Goal: Use online tool/utility: Utilize a website feature to perform a specific function

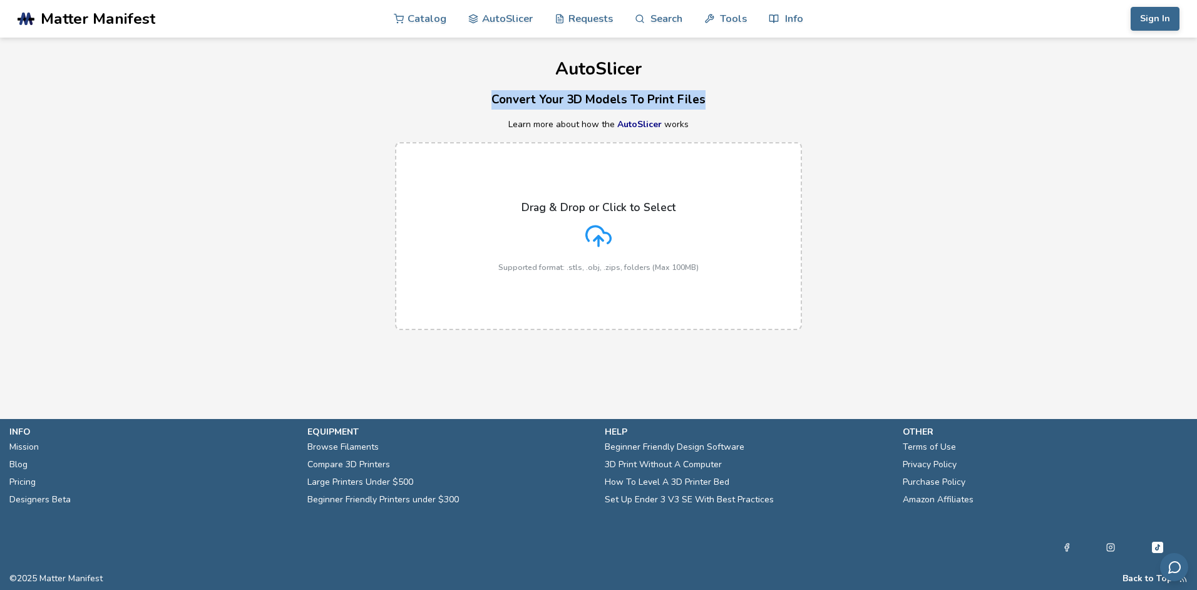
drag, startPoint x: 701, startPoint y: 101, endPoint x: 479, endPoint y: 103, distance: 221.6
click at [479, 103] on h3 "Convert Your 3D Models To Print Files" at bounding box center [598, 99] width 1197 height 19
click at [618, 216] on div "Drag & Drop or Click to Select Supported format: .stls, .obj, .zips, folders (M…" at bounding box center [598, 236] width 200 height 71
click at [0, 0] on input "Drag & Drop or Click to Select Supported format: .stls, .obj, .zips, folders (M…" at bounding box center [0, 0] width 0 height 0
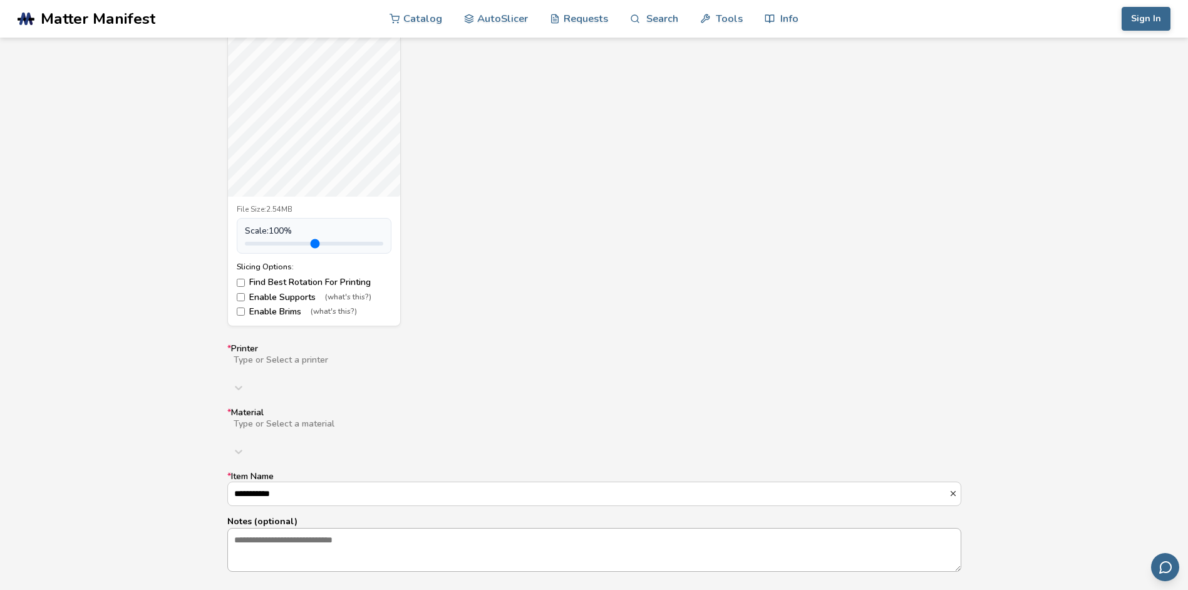
scroll to position [626, 0]
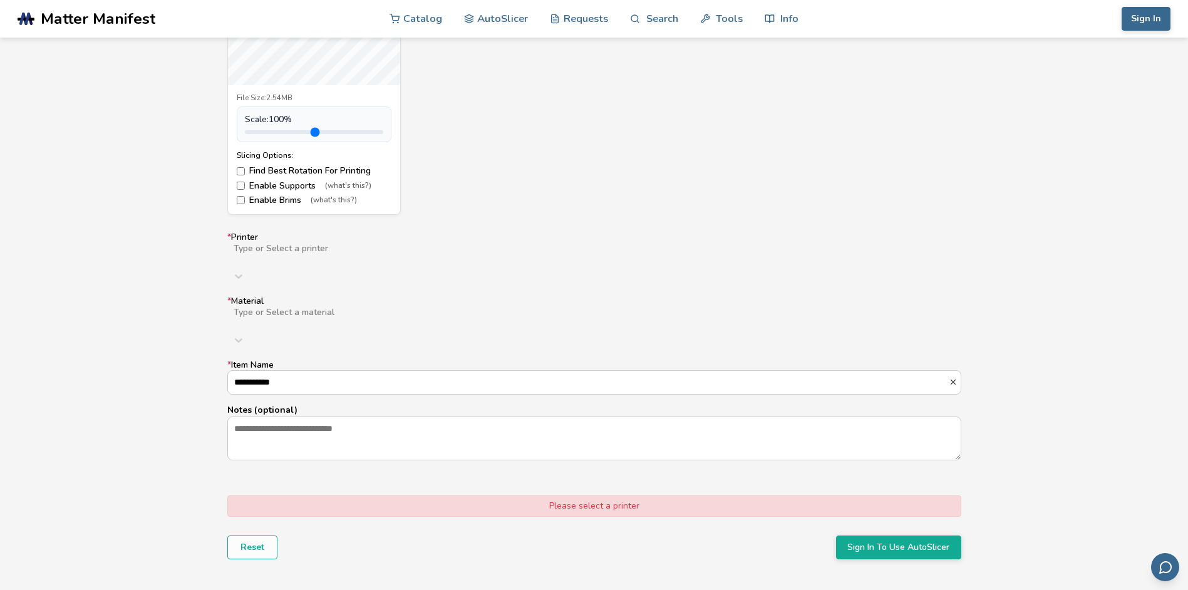
click at [282, 255] on div at bounding box center [431, 259] width 399 height 10
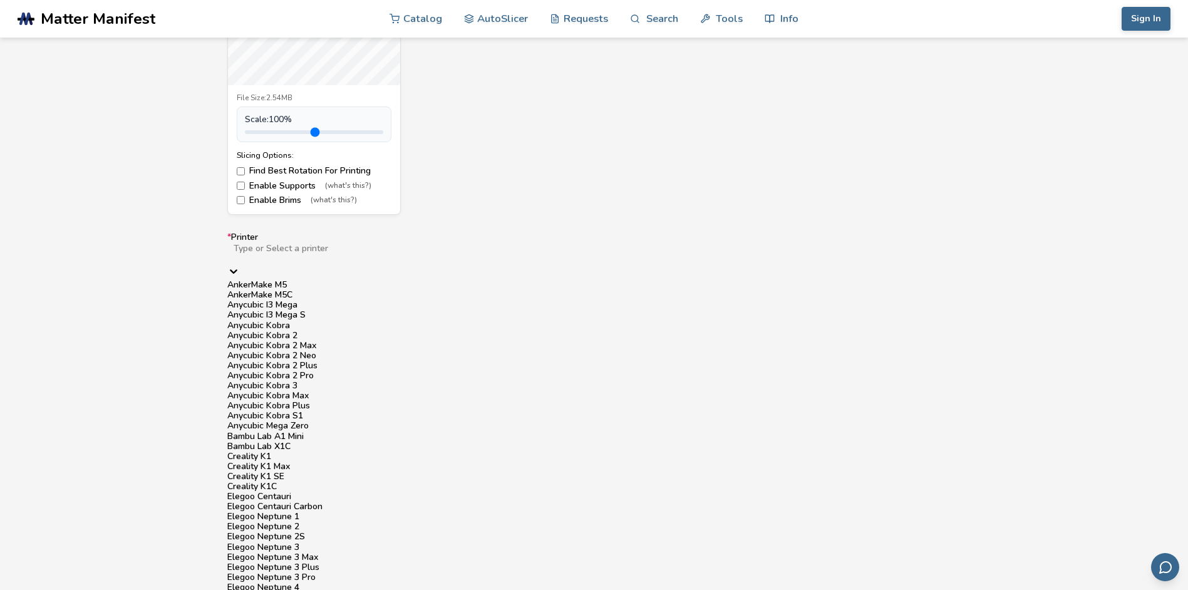
click at [361, 361] on div "Anycubic Kobra 2 Neo" at bounding box center [594, 356] width 734 height 10
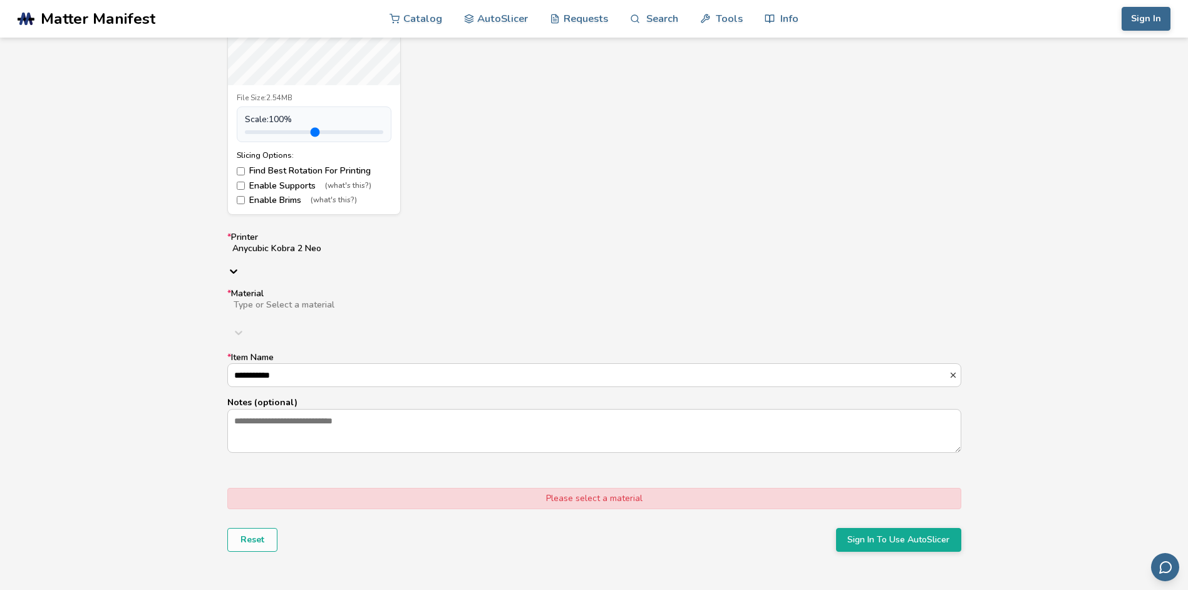
click at [374, 310] on div at bounding box center [431, 315] width 398 height 10
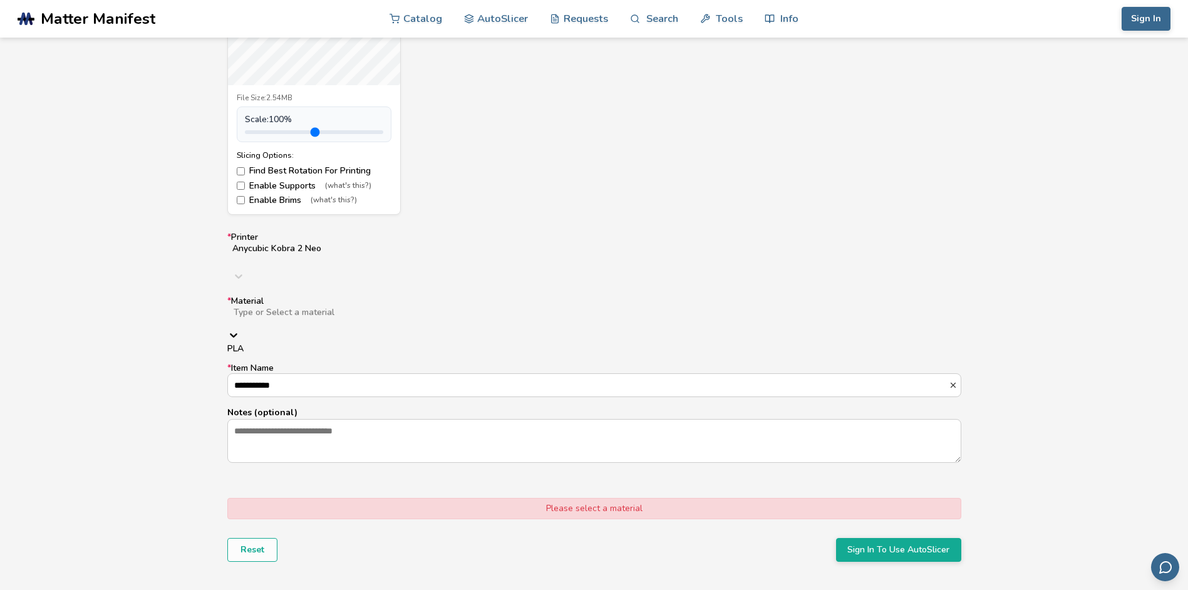
click at [360, 344] on div "PLA" at bounding box center [594, 349] width 734 height 10
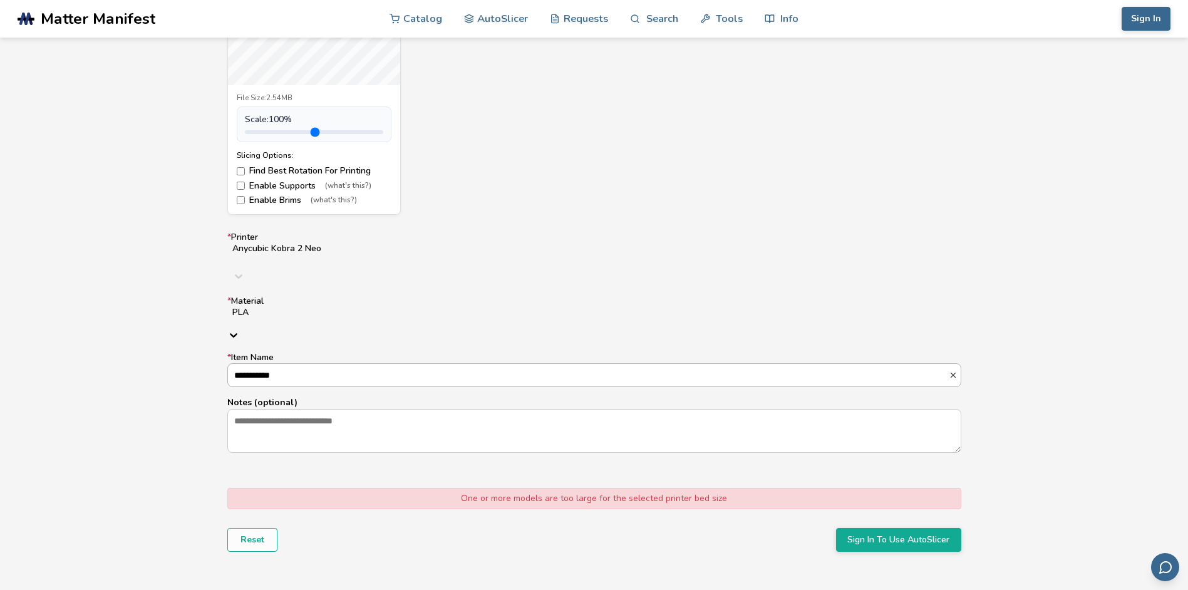
click at [342, 364] on input "**********" at bounding box center [588, 375] width 721 height 23
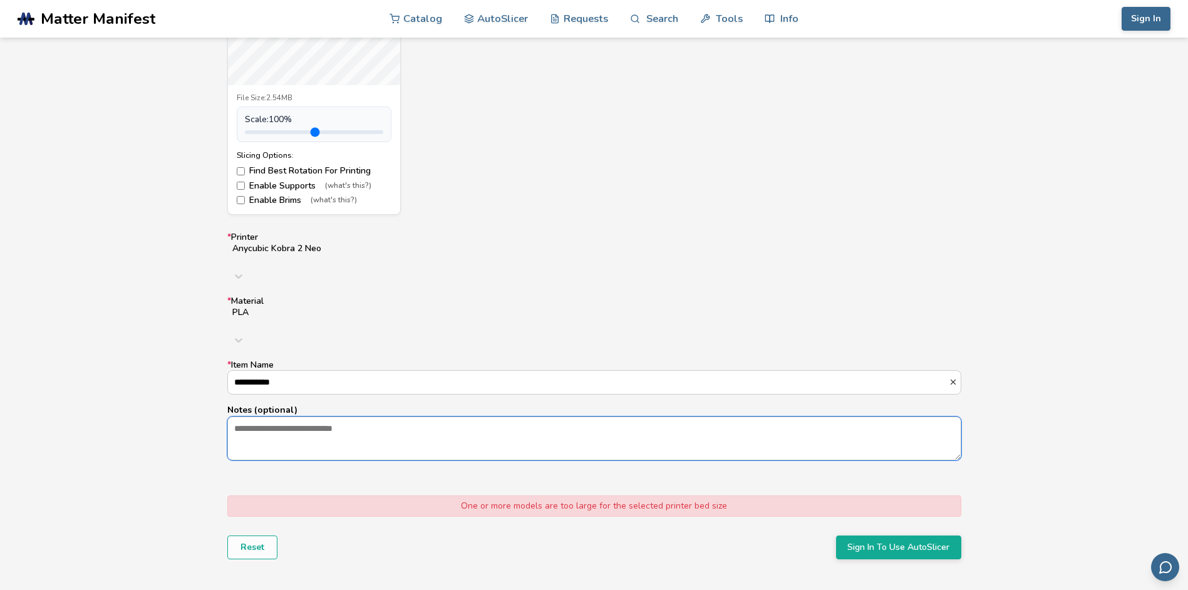
click at [341, 417] on textarea "Notes (optional)" at bounding box center [594, 438] width 733 height 43
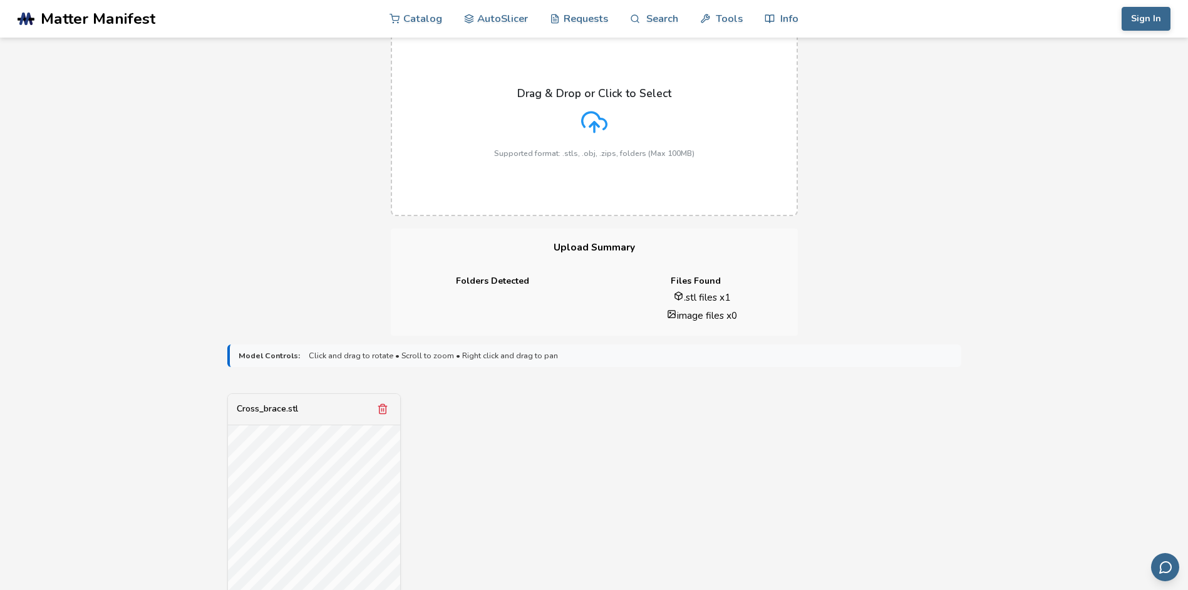
scroll to position [0, 0]
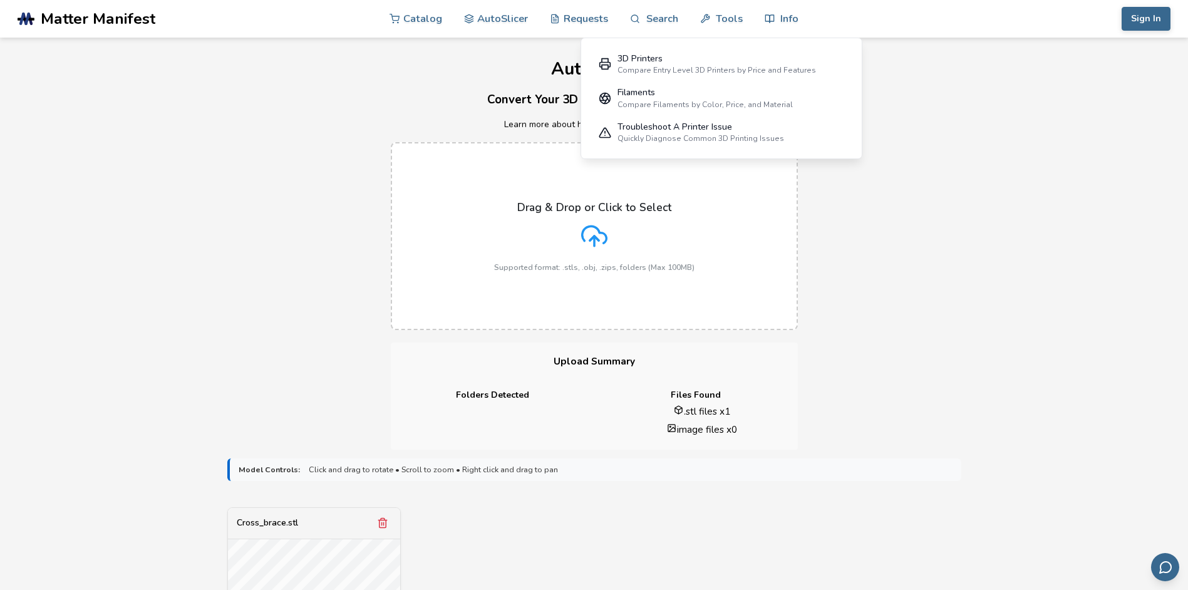
drag, startPoint x: 756, startPoint y: 16, endPoint x: 743, endPoint y: 20, distance: 13.3
click at [756, 16] on nav "Catalog AutoSlicer Requests Search Tools 3D Printers Compare Entry Level 3D Pri…" at bounding box center [593, 19] width 409 height 38
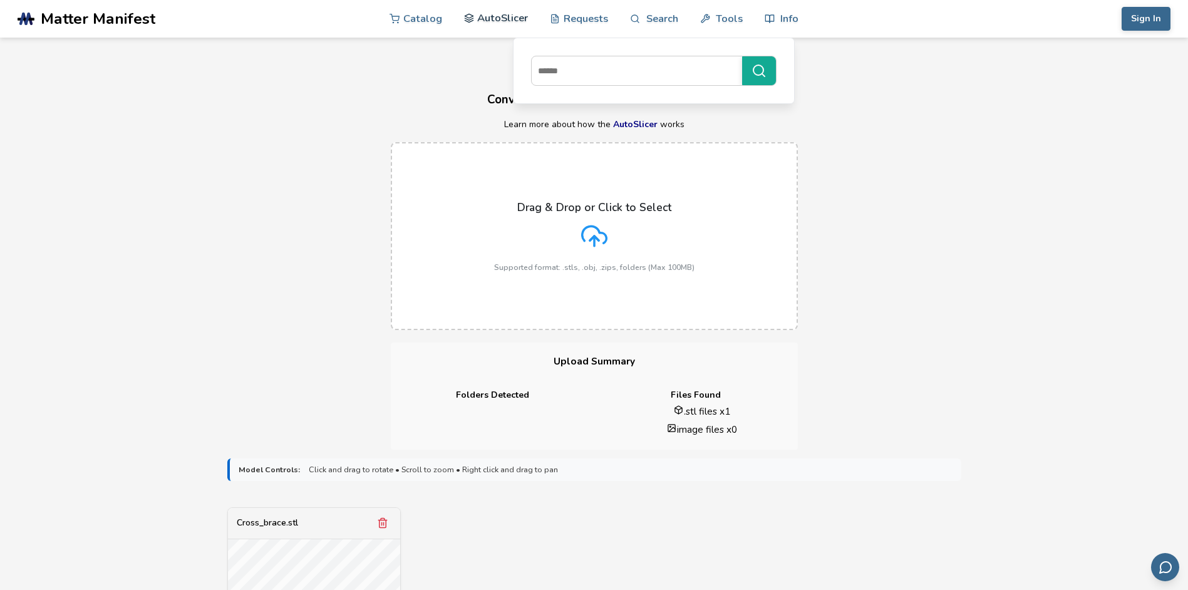
click at [490, 14] on link "AutoSlicer" at bounding box center [496, 18] width 64 height 38
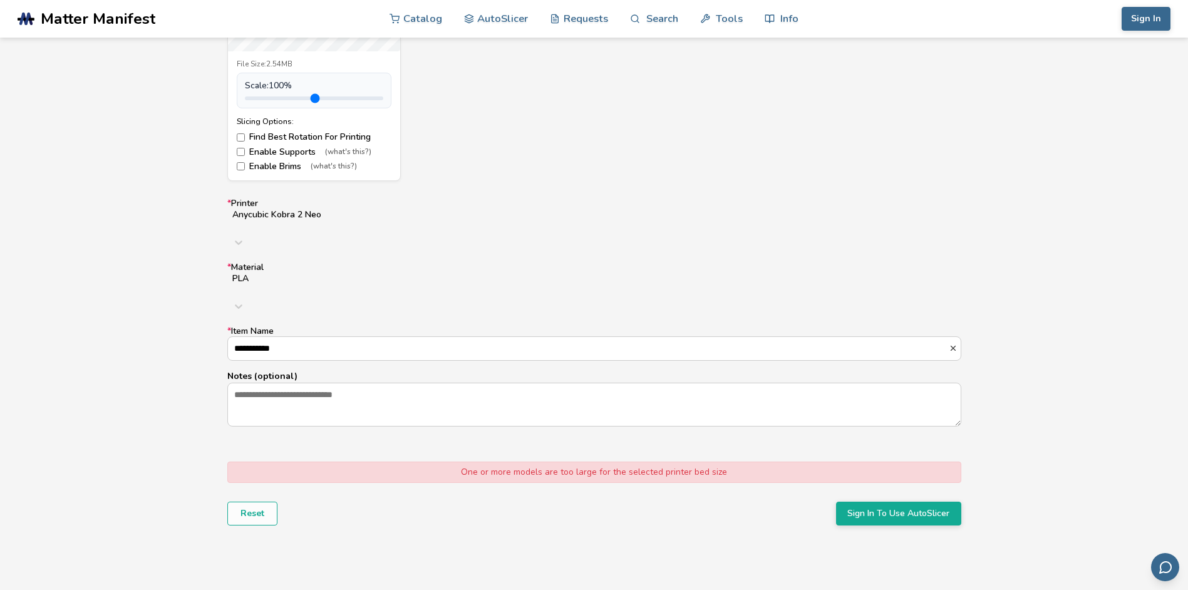
scroll to position [810, 0]
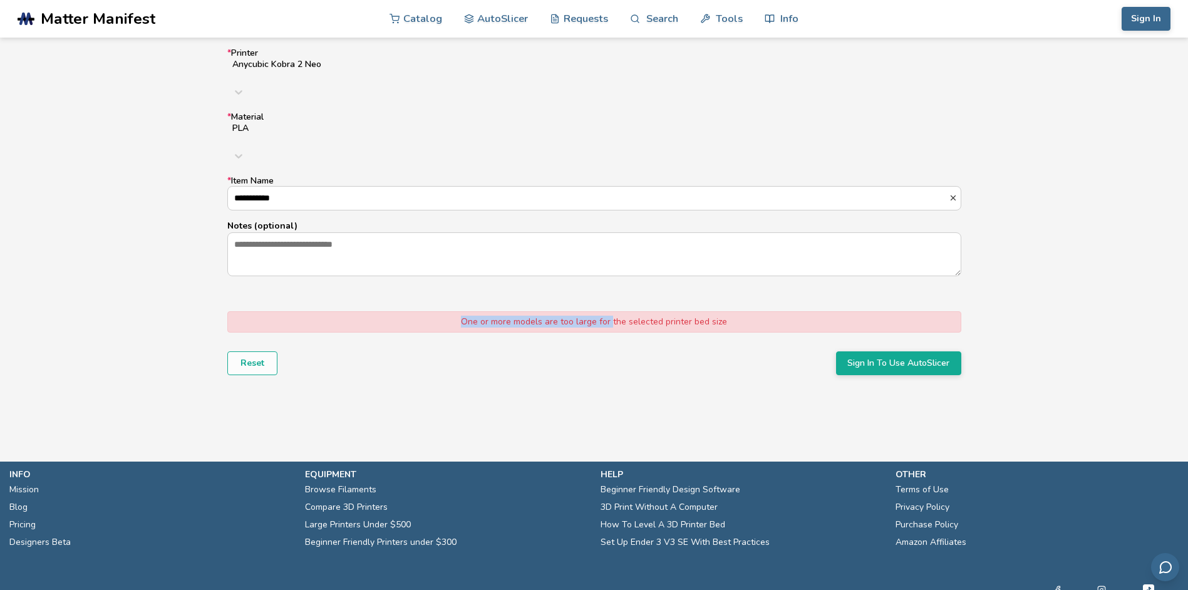
drag, startPoint x: 608, startPoint y: 280, endPoint x: 441, endPoint y: 274, distance: 166.7
click at [441, 311] on div "One or more models are too large for the selected printer bed size" at bounding box center [594, 321] width 734 height 21
drag, startPoint x: 441, startPoint y: 274, endPoint x: 491, endPoint y: 330, distance: 75.0
click at [491, 330] on div "One or more models are too large for the selected printer bed size Reset Sign I…" at bounding box center [594, 343] width 734 height 64
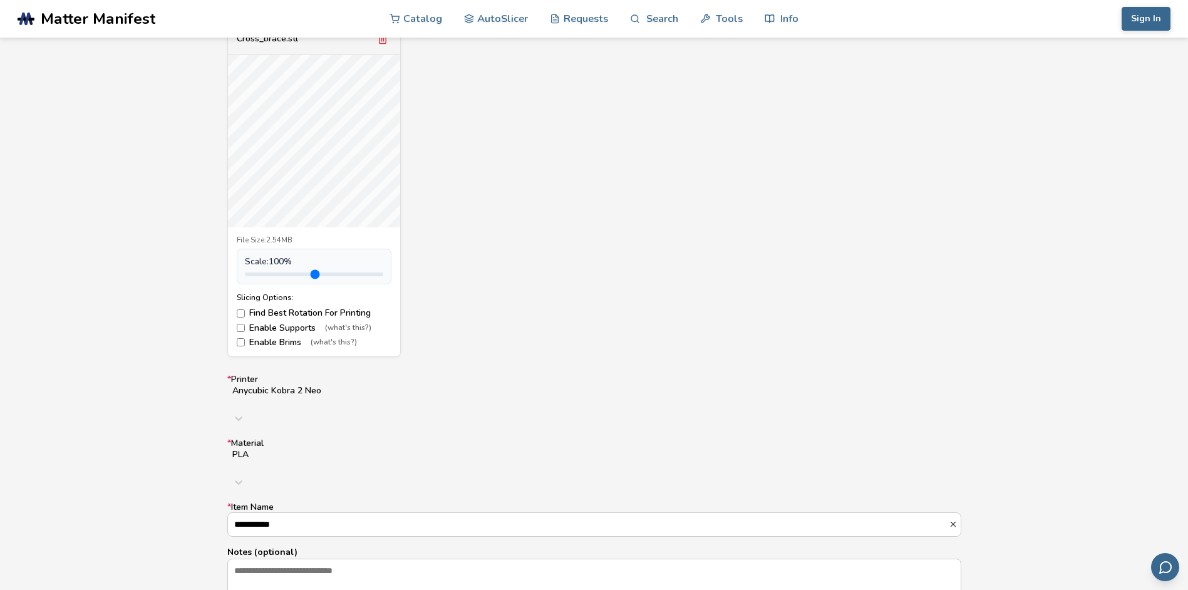
scroll to position [184, 0]
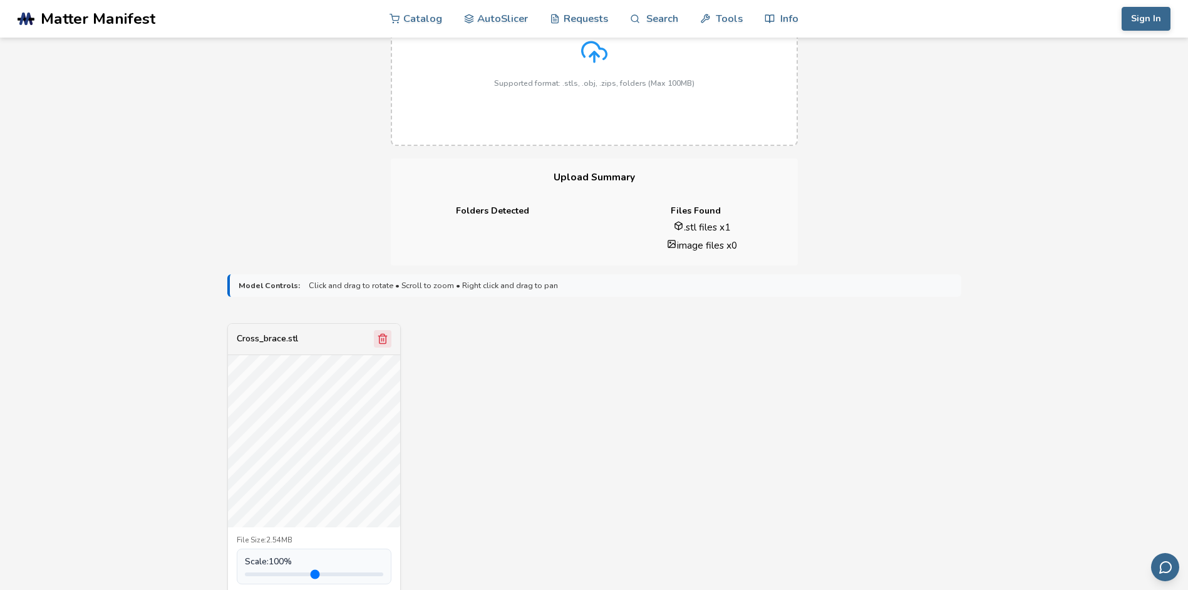
click at [388, 344] on icon "Remove model" at bounding box center [382, 338] width 11 height 11
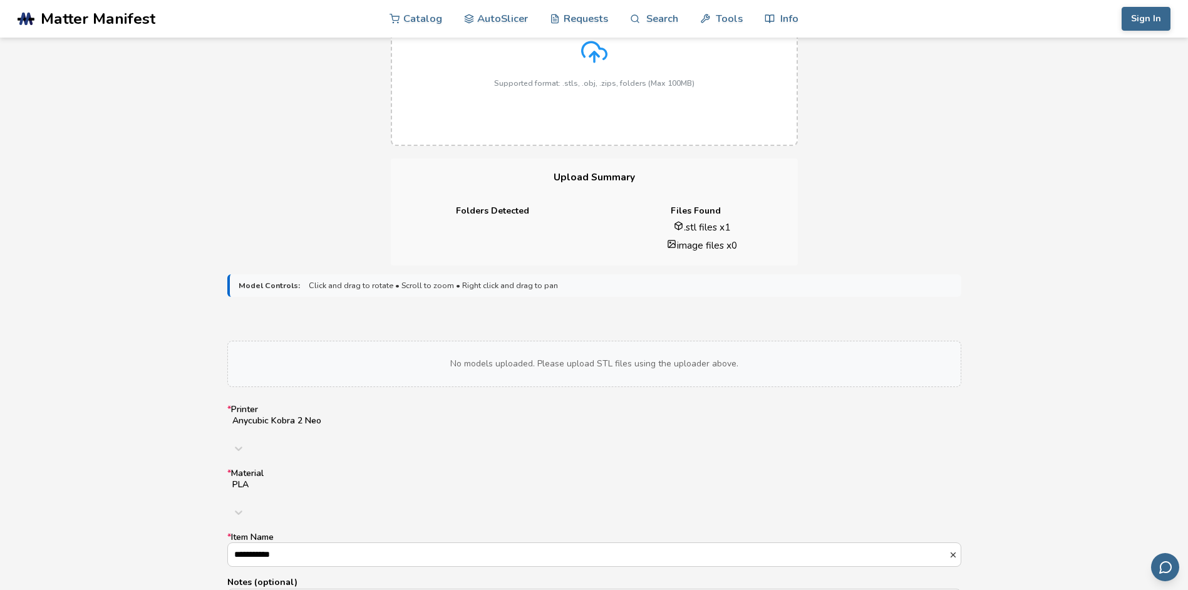
click at [597, 90] on label "Drag & Drop or Click to Select Supported format: .stls, .obj, .zips, folders (M…" at bounding box center [594, 52] width 407 height 188
click at [0, 0] on input "Drag & Drop or Click to Select Supported format: .stls, .obj, .zips, folders (M…" at bounding box center [0, 0] width 0 height 0
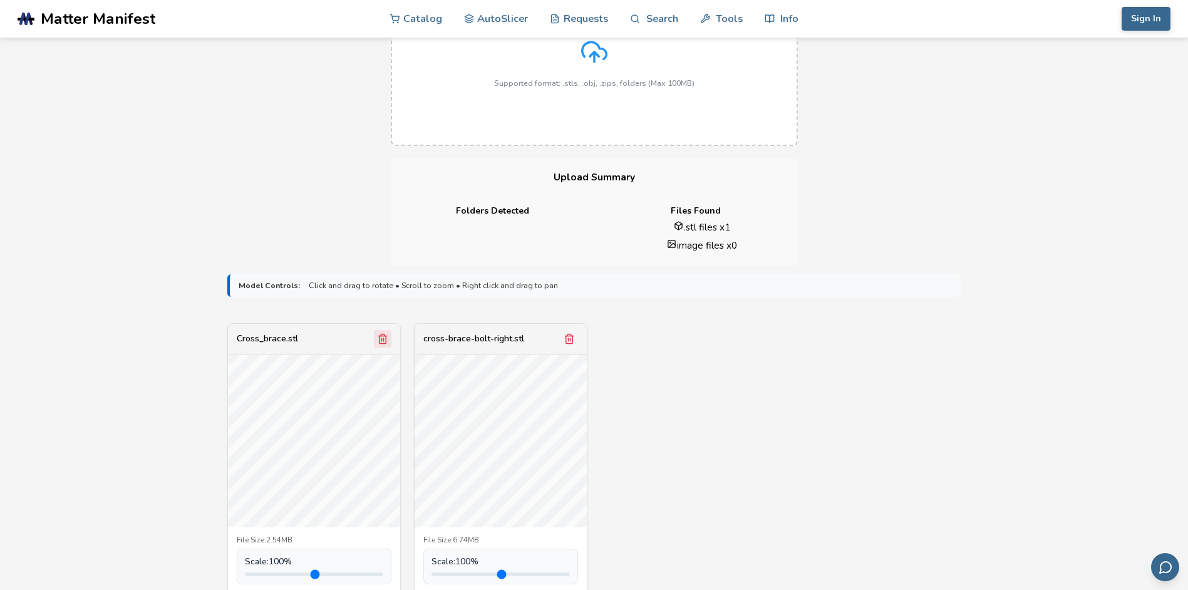
click at [381, 339] on icon "Remove model" at bounding box center [382, 338] width 11 height 11
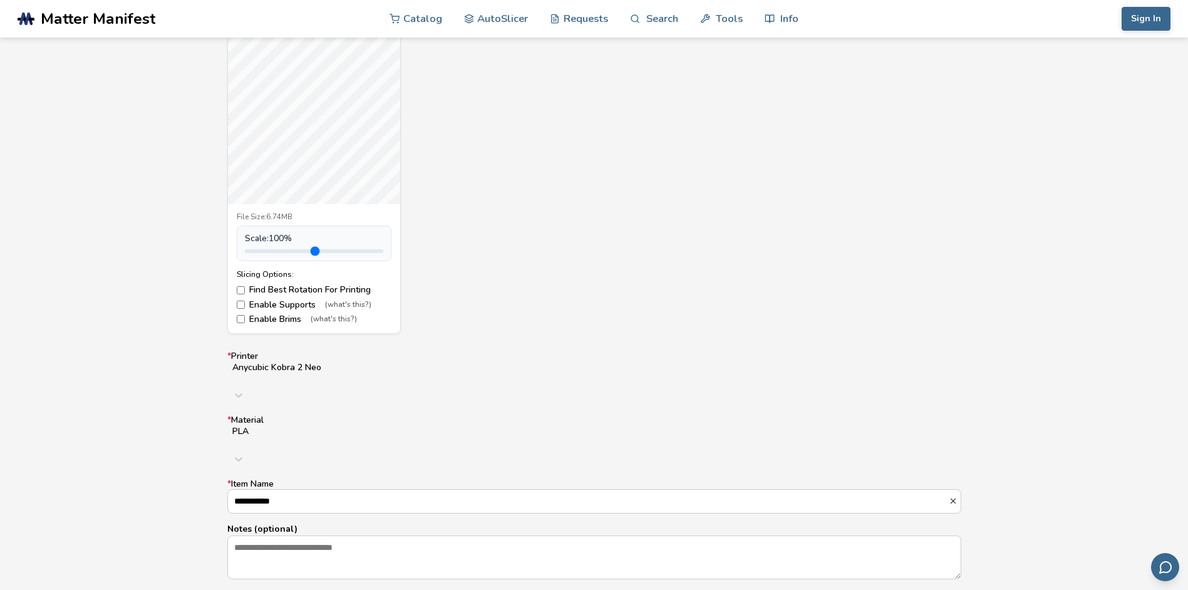
scroll to position [560, 0]
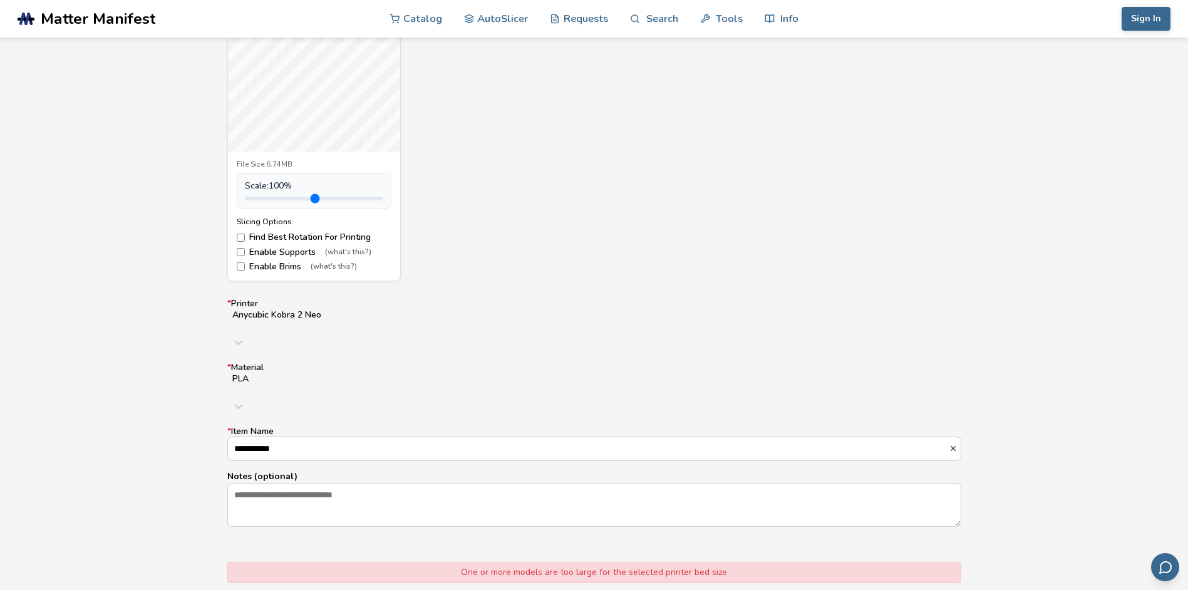
click at [277, 251] on label "Enable Supports (what's this?)" at bounding box center [314, 252] width 155 height 10
click at [272, 265] on label "Enable Brims (what's this?)" at bounding box center [314, 267] width 155 height 10
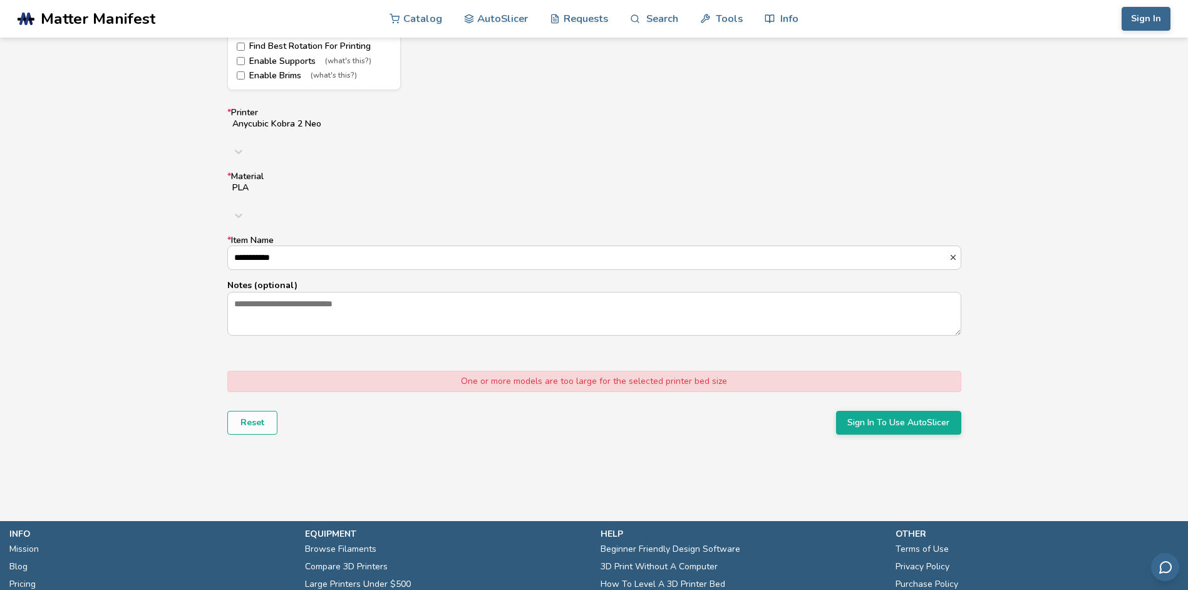
scroll to position [751, 0]
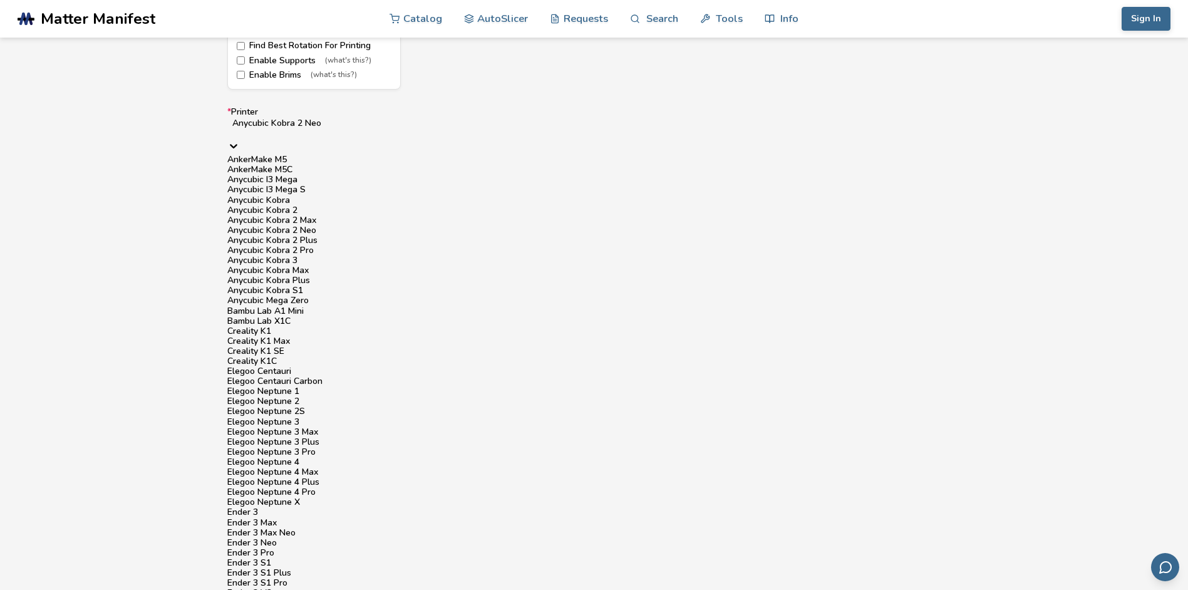
click at [359, 128] on div at bounding box center [594, 133] width 724 height 10
click at [361, 128] on div at bounding box center [594, 133] width 724 height 10
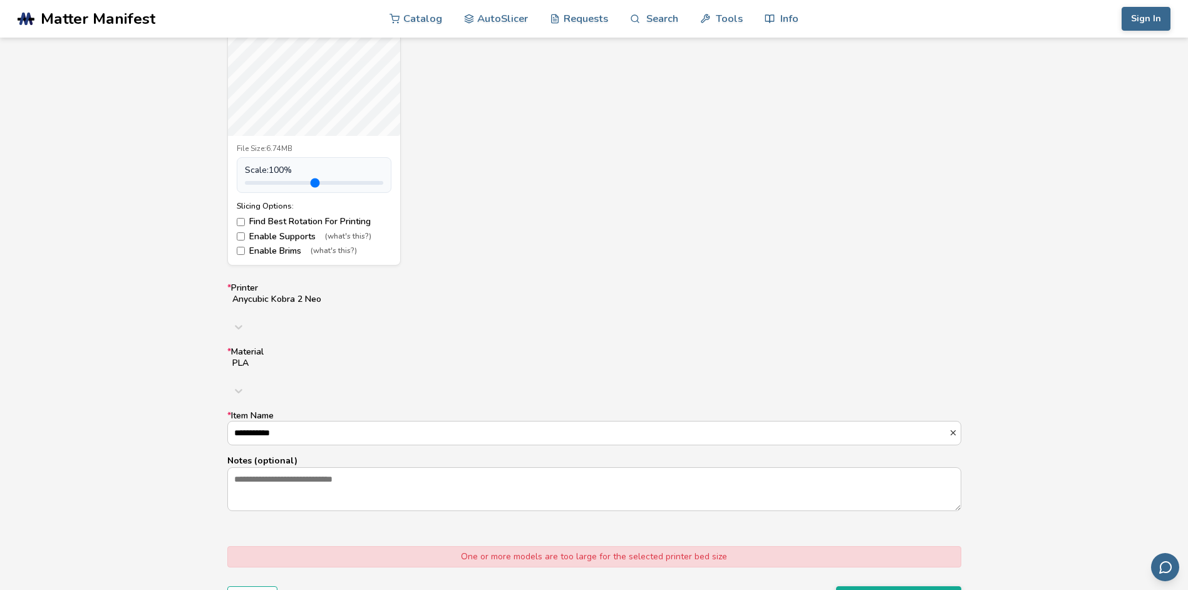
scroll to position [626, 0]
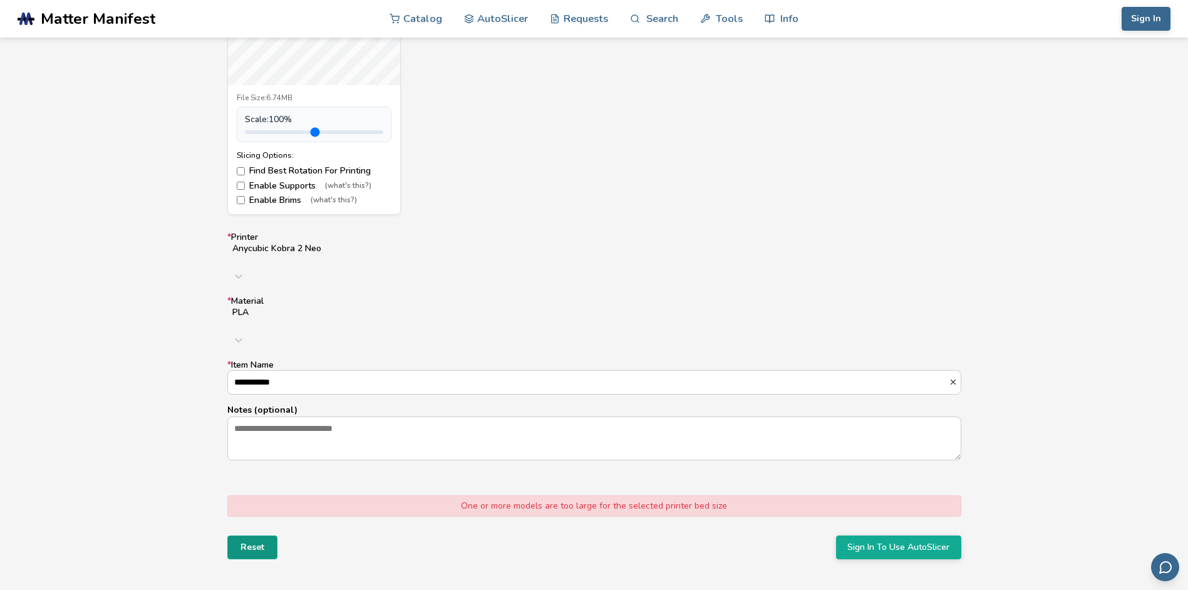
click at [237, 535] on button "Reset" at bounding box center [252, 547] width 50 height 24
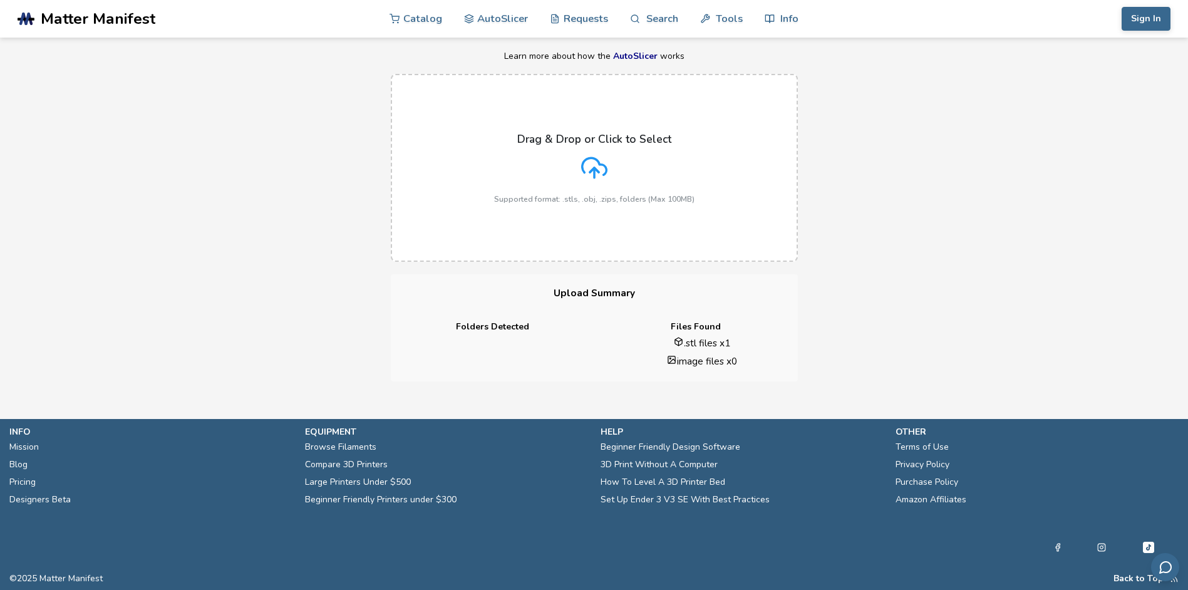
click at [624, 152] on div "Drag & Drop or Click to Select Supported format: .stls, .obj, .zips, folders (M…" at bounding box center [594, 168] width 200 height 71
click at [0, 0] on input "Drag & Drop or Click to Select Supported format: .stls, .obj, .zips, folders (M…" at bounding box center [0, 0] width 0 height 0
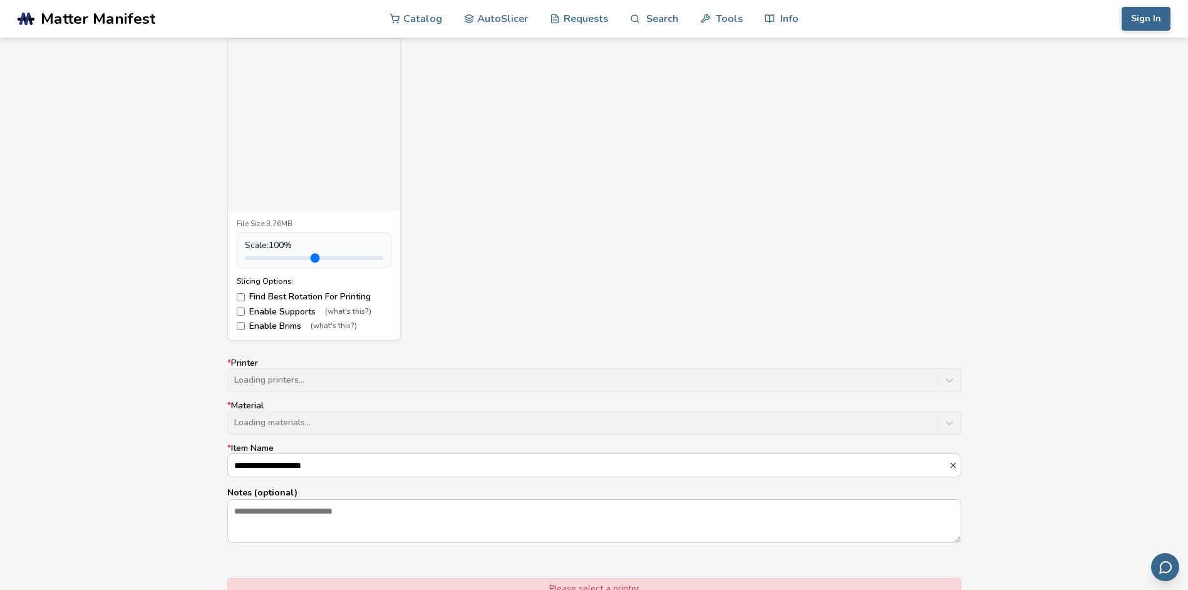
scroll to position [626, 0]
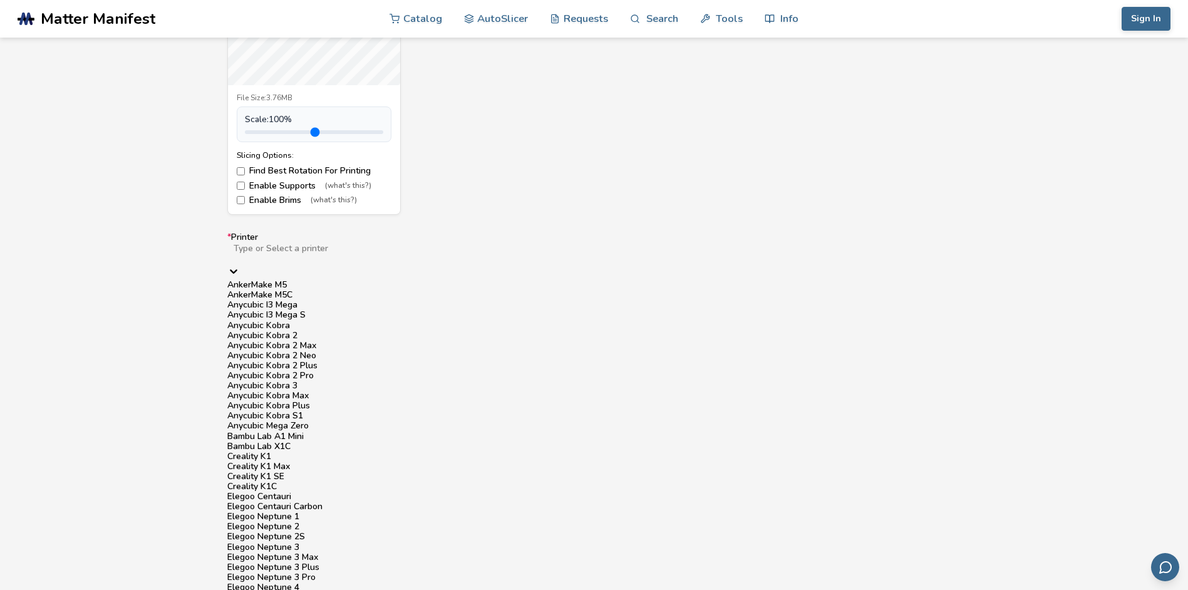
click at [386, 254] on div at bounding box center [431, 259] width 399 height 10
click at [379, 361] on div "Anycubic Kobra 2 Neo" at bounding box center [594, 356] width 734 height 10
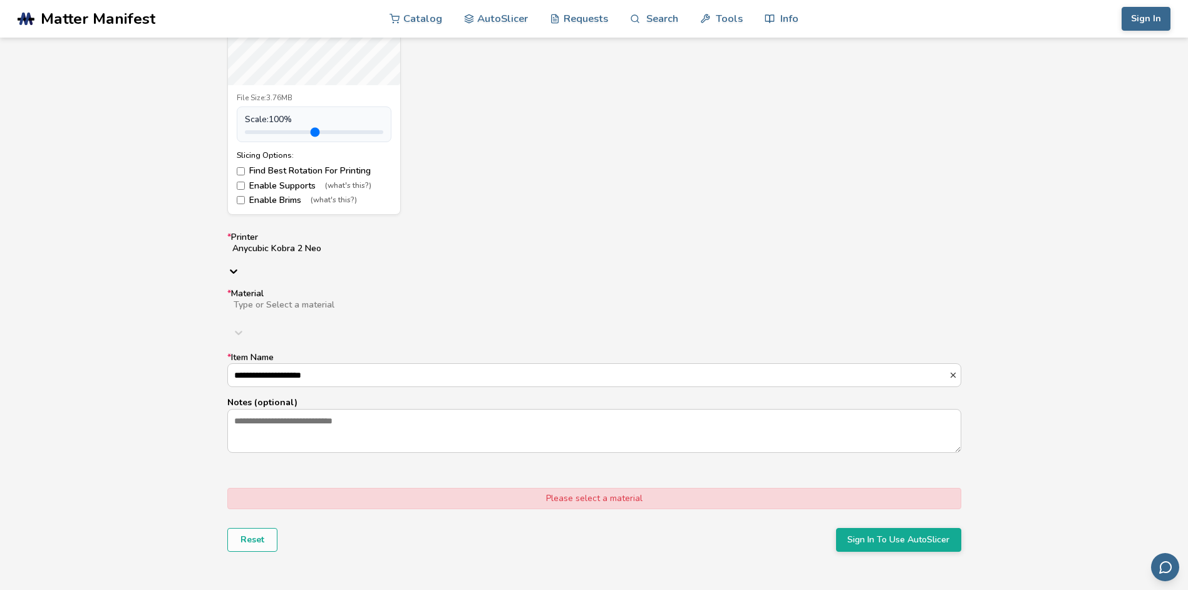
click at [419, 310] on div at bounding box center [431, 315] width 398 height 10
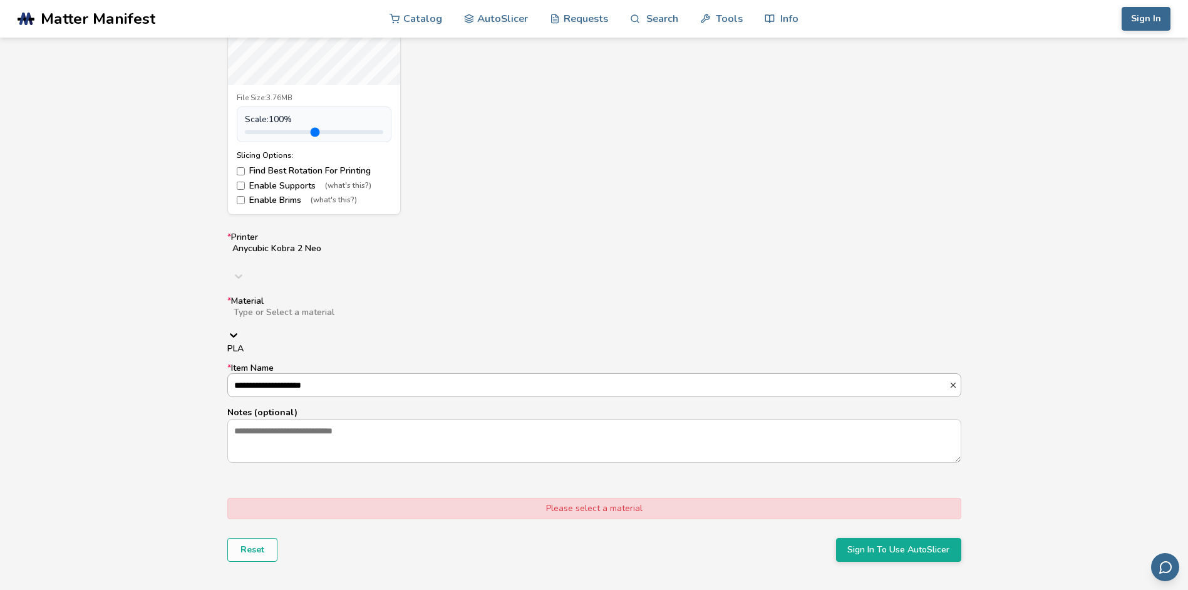
click at [312, 344] on div "PLA" at bounding box center [594, 349] width 734 height 10
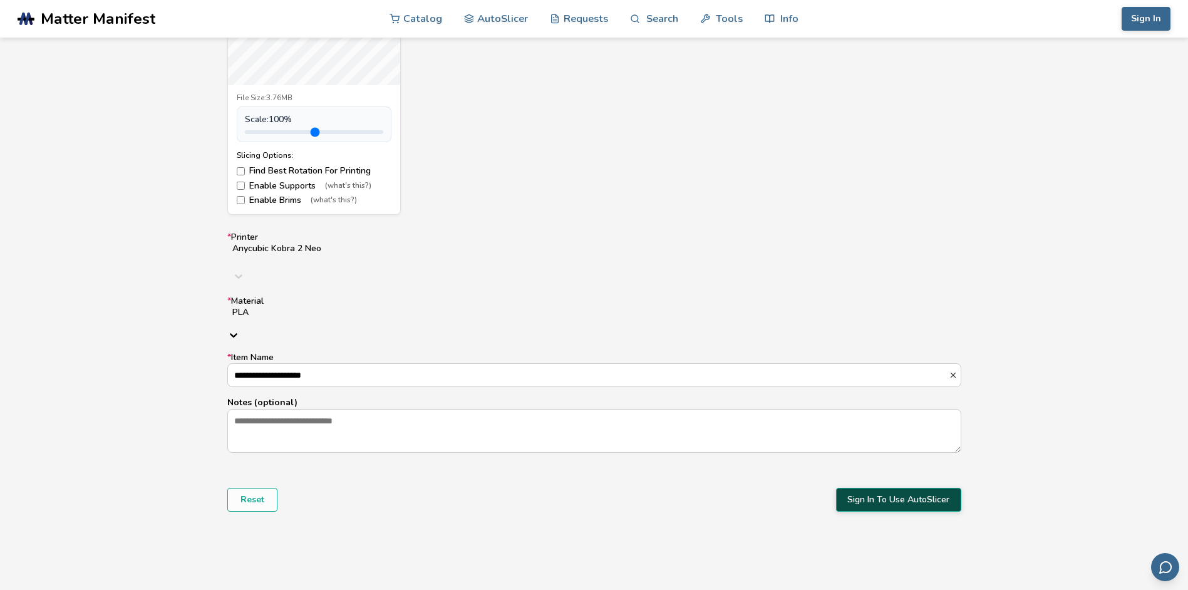
click at [878, 488] on button "Sign In To Use AutoSlicer" at bounding box center [898, 500] width 125 height 24
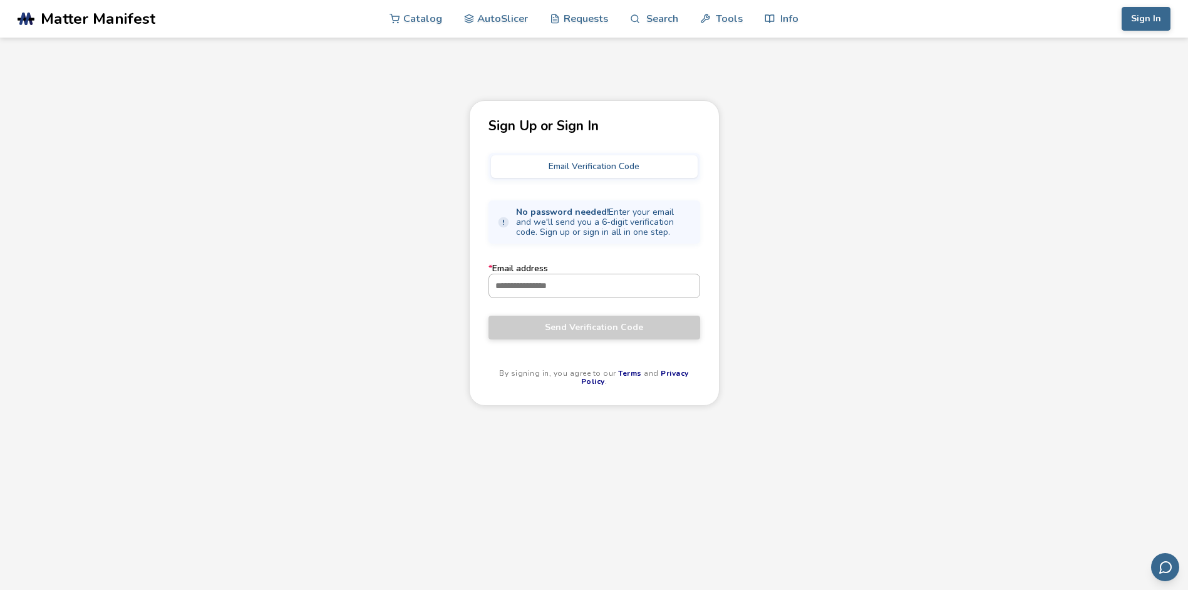
drag, startPoint x: 547, startPoint y: 285, endPoint x: 559, endPoint y: 282, distance: 12.5
click at [547, 285] on input "* Email address" at bounding box center [594, 285] width 210 height 23
type input "**********"
click at [609, 334] on button "Send Verification Code" at bounding box center [594, 328] width 212 height 24
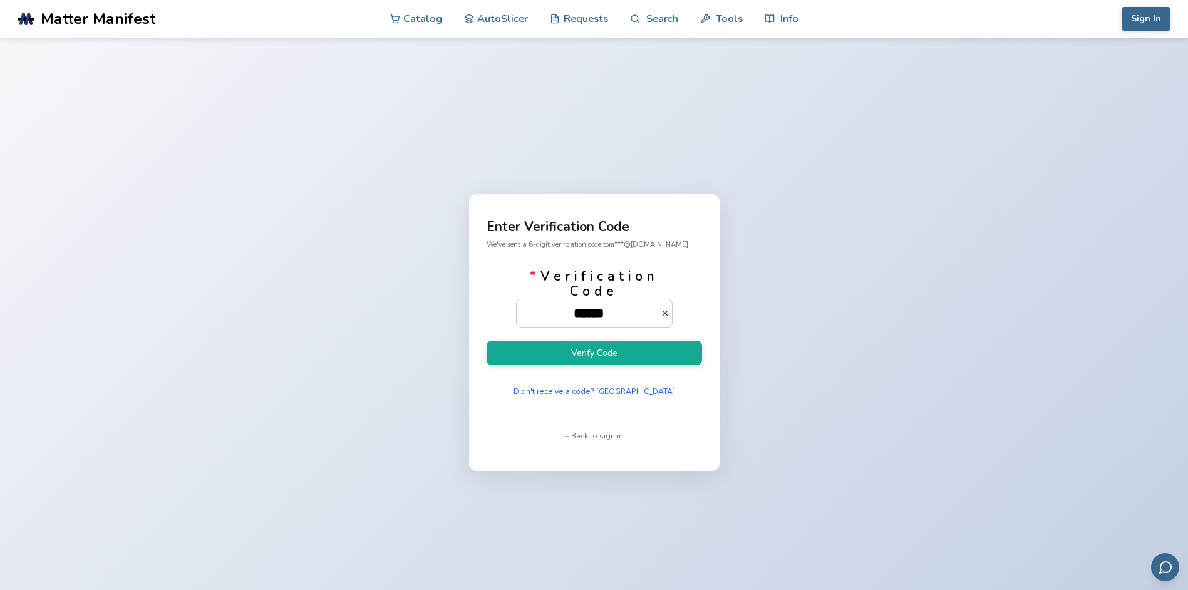
type input "******"
click at [486, 341] on button "Verify Code" at bounding box center [593, 353] width 215 height 24
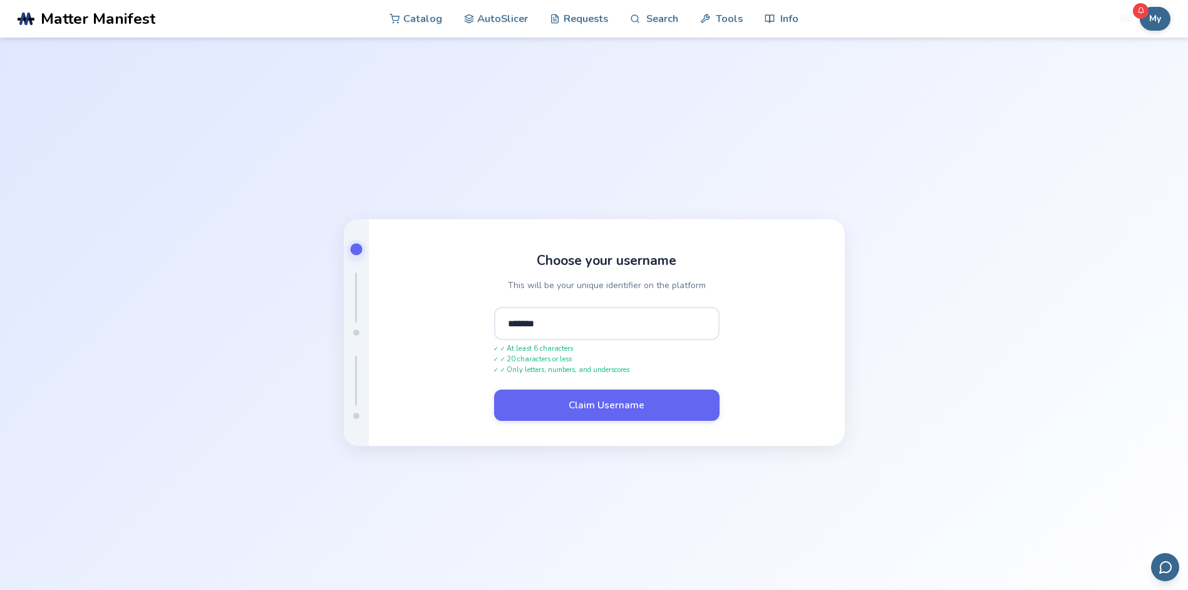
type input "*******"
click at [494, 389] on button "Claim Username" at bounding box center [606, 404] width 225 height 31
